Goal: Task Accomplishment & Management: Manage account settings

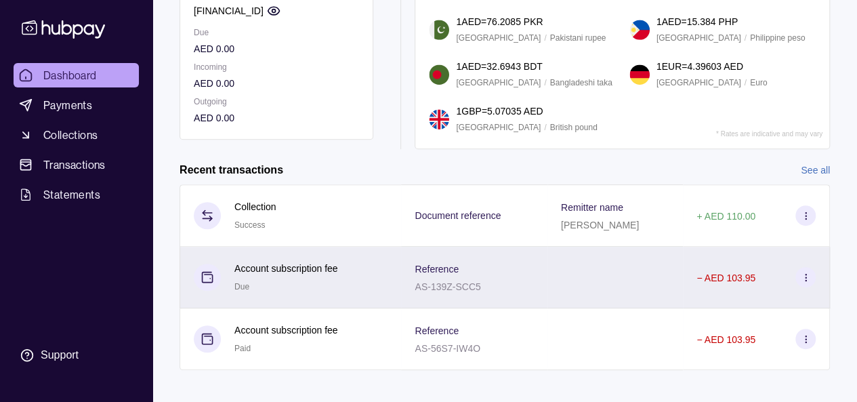
scroll to position [194, 0]
click at [364, 277] on div "Account subscription fee Due" at bounding box center [291, 276] width 194 height 33
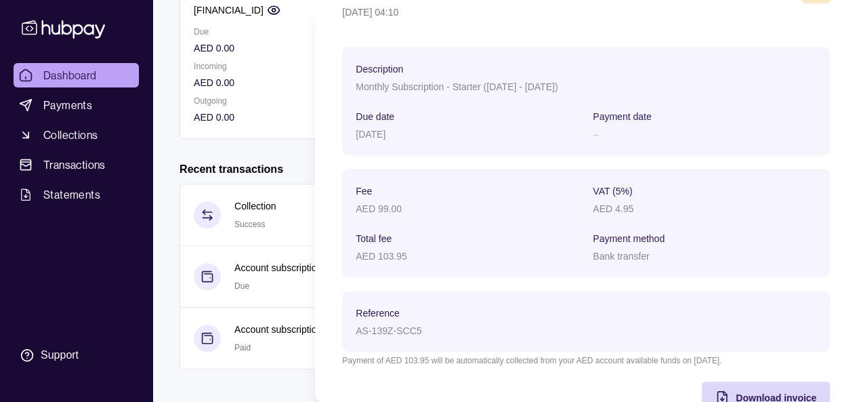
scroll to position [90, 0]
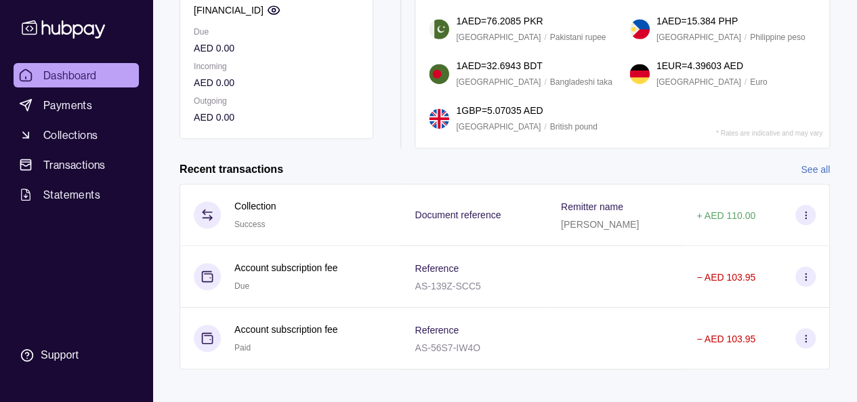
click at [304, 110] on html "Dashboard Payments Collections Transactions Statements Support Z Hello, Zenab […" at bounding box center [428, 109] width 857 height 607
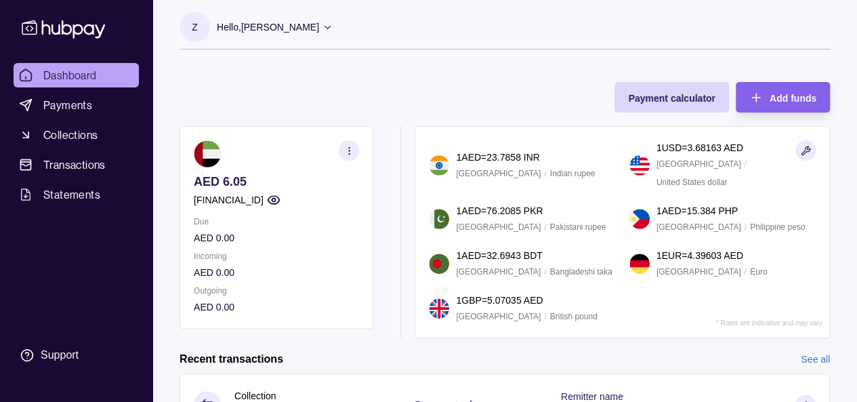
scroll to position [0, 0]
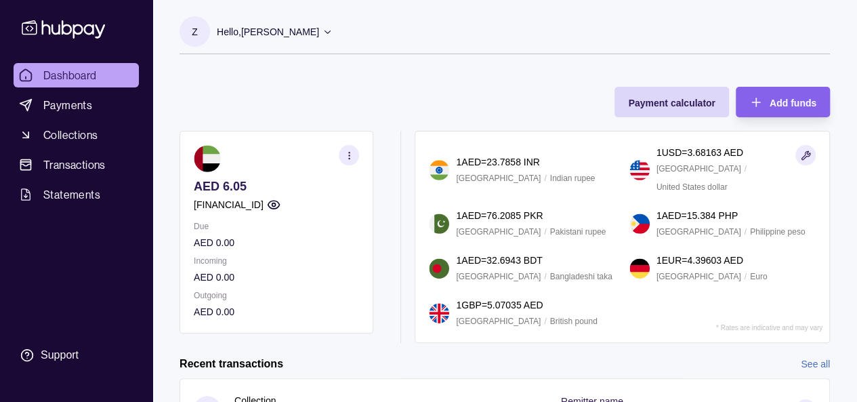
click at [305, 207] on section "AED 6.05 [FINANCIAL_ID] Due AED 0.00 Incoming AED 0.00 Outgoing AED 0.00" at bounding box center [276, 232] width 194 height 203
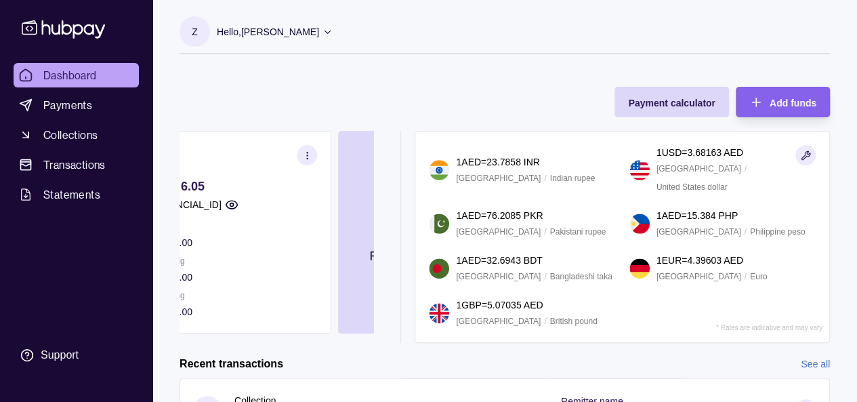
click at [221, 211] on p "[FINANCIAL_ID]" at bounding box center [187, 204] width 70 height 15
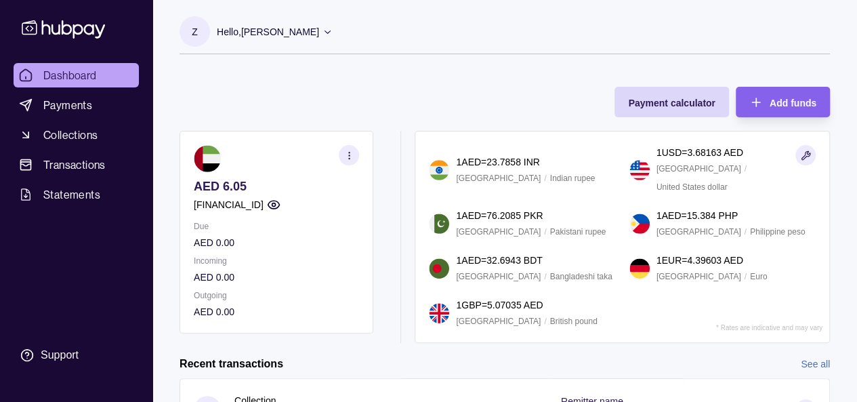
click at [275, 206] on section "AED 6.05 [FINANCIAL_ID] Due AED 0.00 Incoming AED 0.00 Outgoing AED 0.00" at bounding box center [276, 232] width 194 height 203
click at [326, 30] on icon at bounding box center [327, 31] width 10 height 10
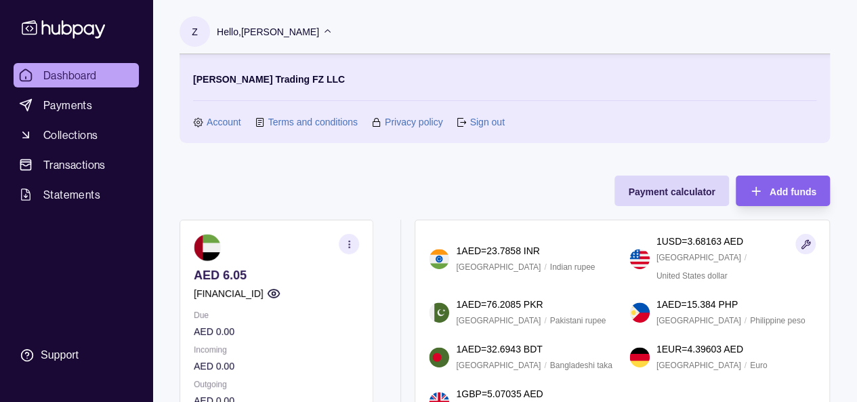
scroll to position [22, 0]
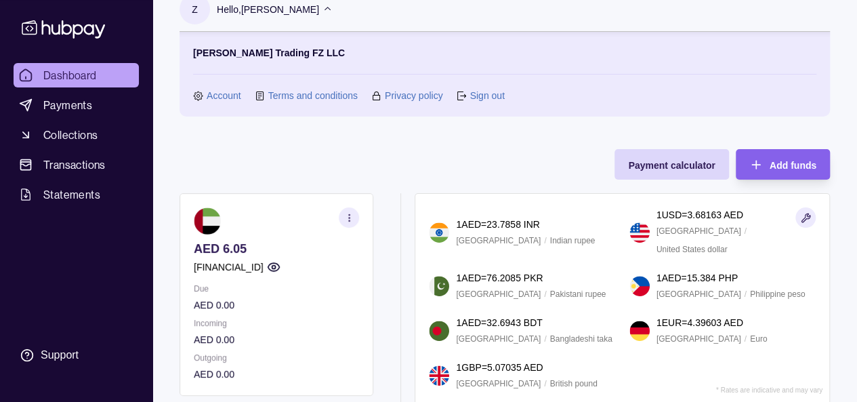
click at [234, 97] on link "Account" at bounding box center [224, 95] width 35 height 15
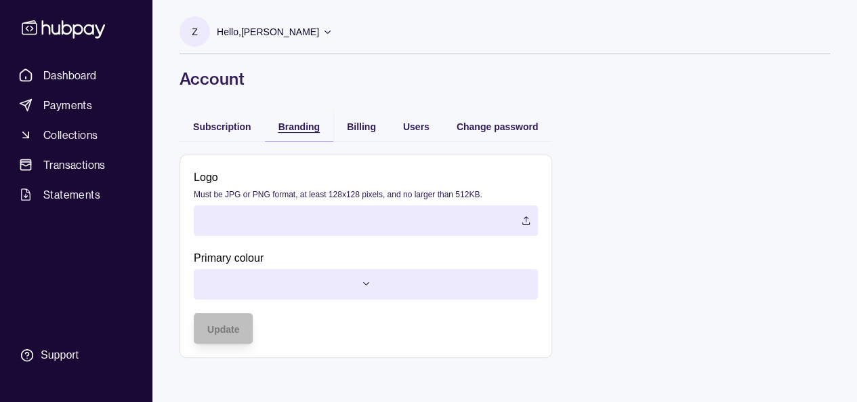
click at [303, 125] on span "Branding" at bounding box center [298, 126] width 41 height 11
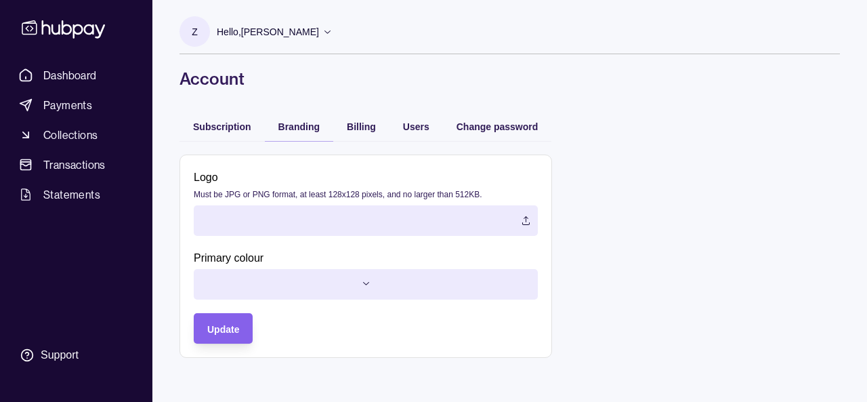
click at [354, 283] on html "Dashboard Payments Collections Transactions Statements Support Z Hello, Zenab […" at bounding box center [433, 201] width 867 height 402
click at [355, 272] on html "Dashboard Payments Collections Transactions Statements Support Z Hello, Zenab […" at bounding box center [433, 201] width 867 height 402
click at [361, 127] on span "Billing" at bounding box center [361, 126] width 29 height 11
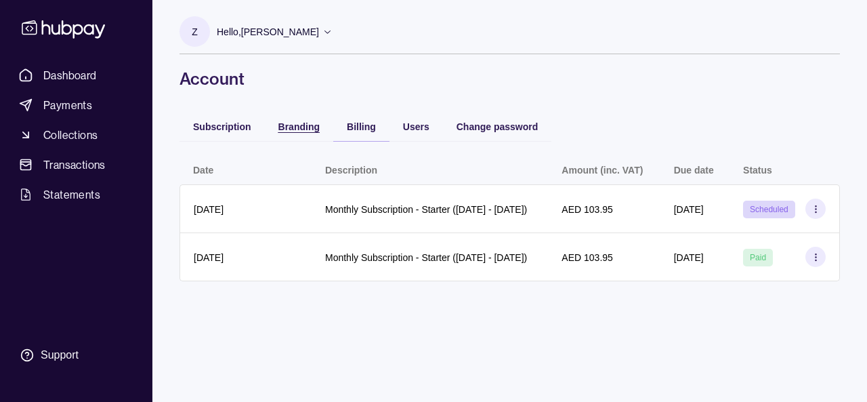
click at [306, 129] on span "Branding" at bounding box center [298, 126] width 41 height 11
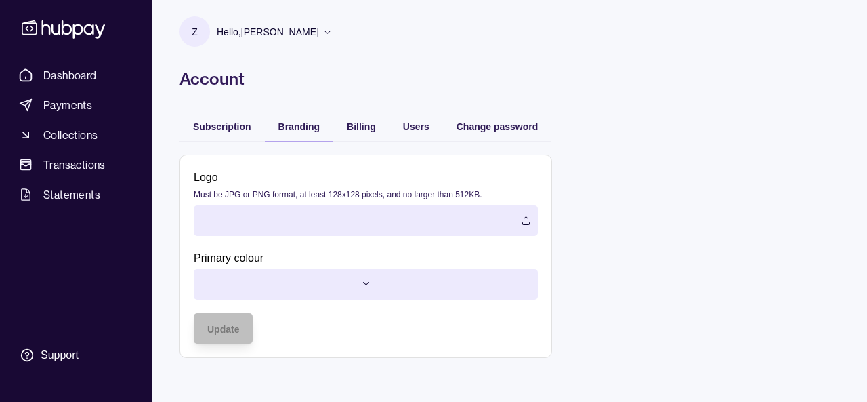
click at [361, 284] on html "Dashboard Payments Collections Transactions Statements Support Z Hello, Zenab […" at bounding box center [433, 201] width 867 height 402
click at [236, 129] on span "Subscription" at bounding box center [222, 126] width 58 height 11
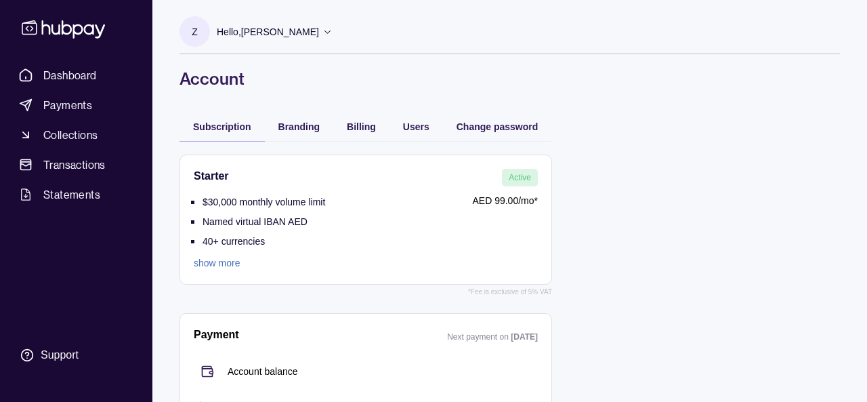
click at [321, 32] on div "Hello, [PERSON_NAME]" at bounding box center [275, 32] width 116 height 28
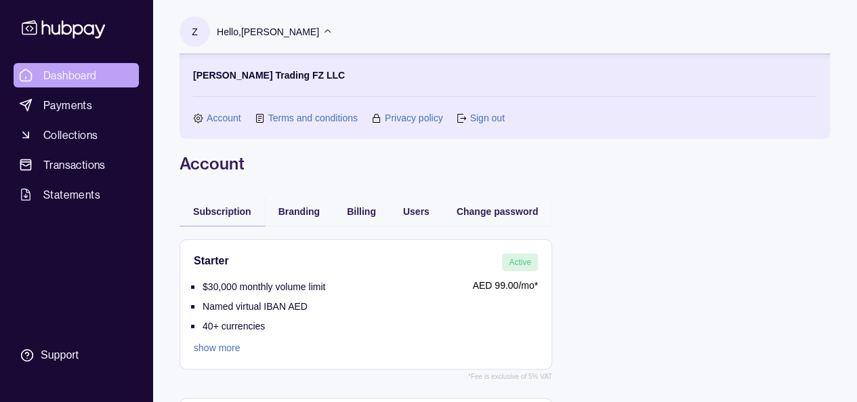
click at [76, 82] on span "Dashboard" at bounding box center [70, 75] width 54 height 16
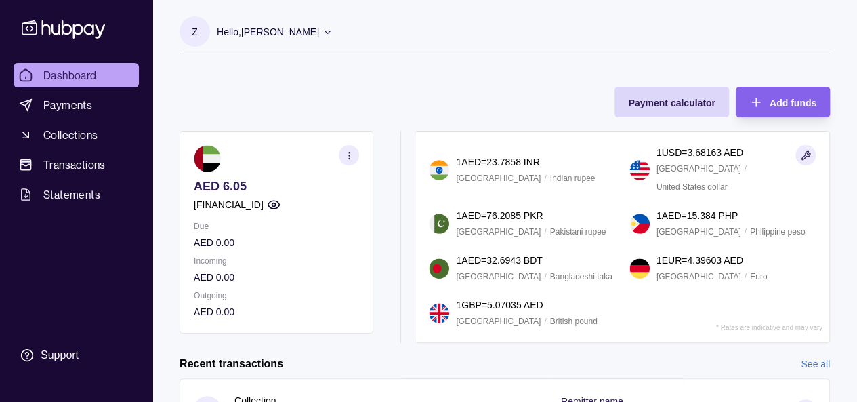
click at [320, 31] on div "Hello, [PERSON_NAME]" at bounding box center [275, 32] width 116 height 28
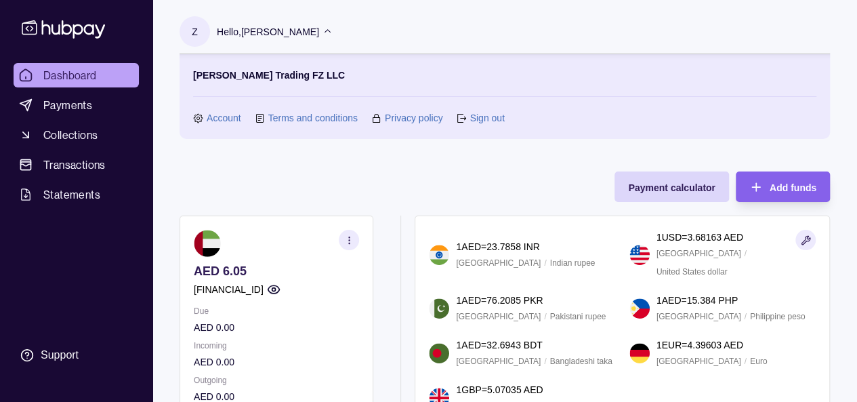
click at [490, 119] on link "Sign out" at bounding box center [486, 117] width 35 height 15
